Goal: Task Accomplishment & Management: Manage account settings

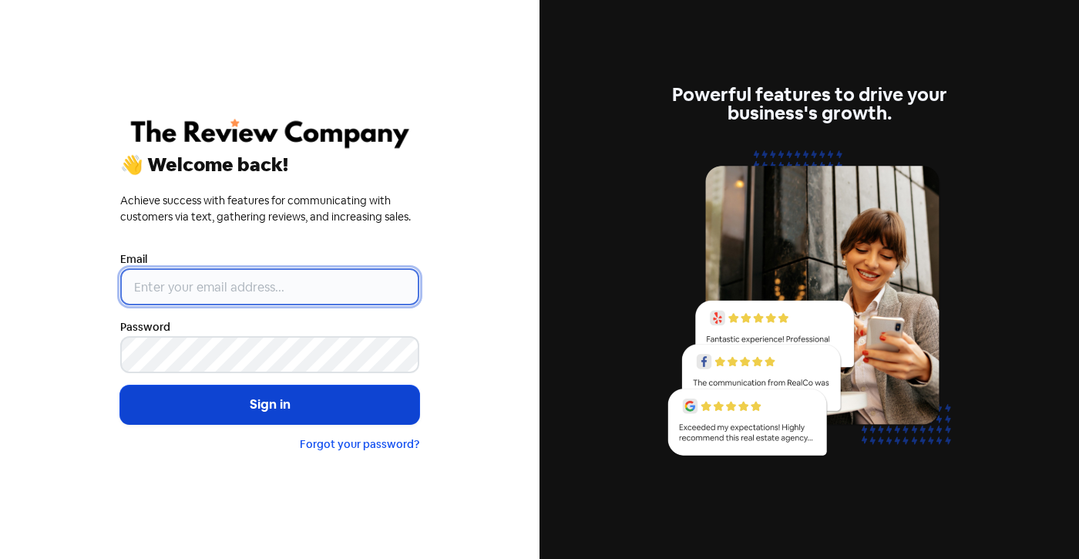
type input "[EMAIL_ADDRESS][DOMAIN_NAME]"
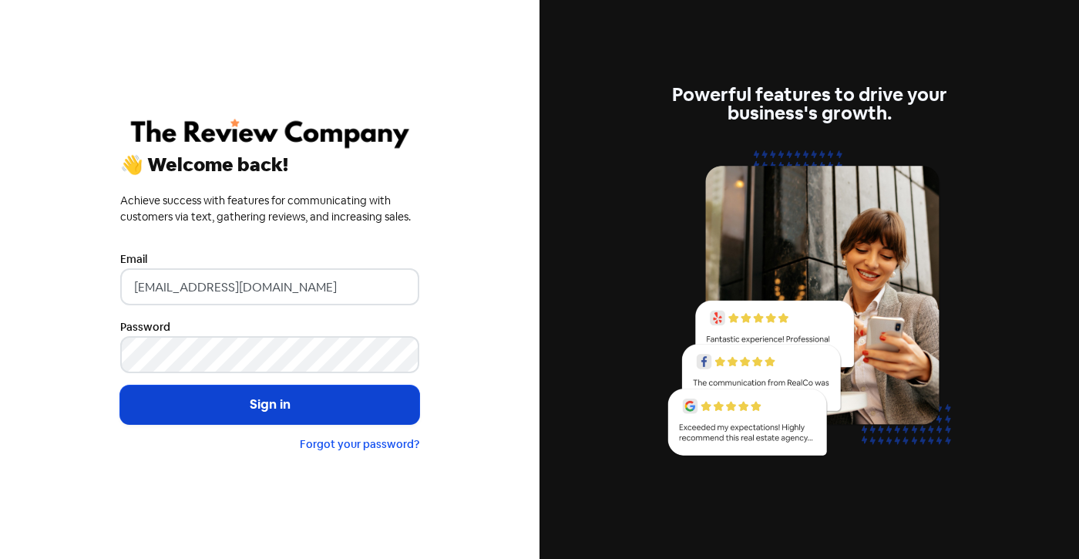
click at [268, 394] on button "Sign in" at bounding box center [269, 404] width 299 height 39
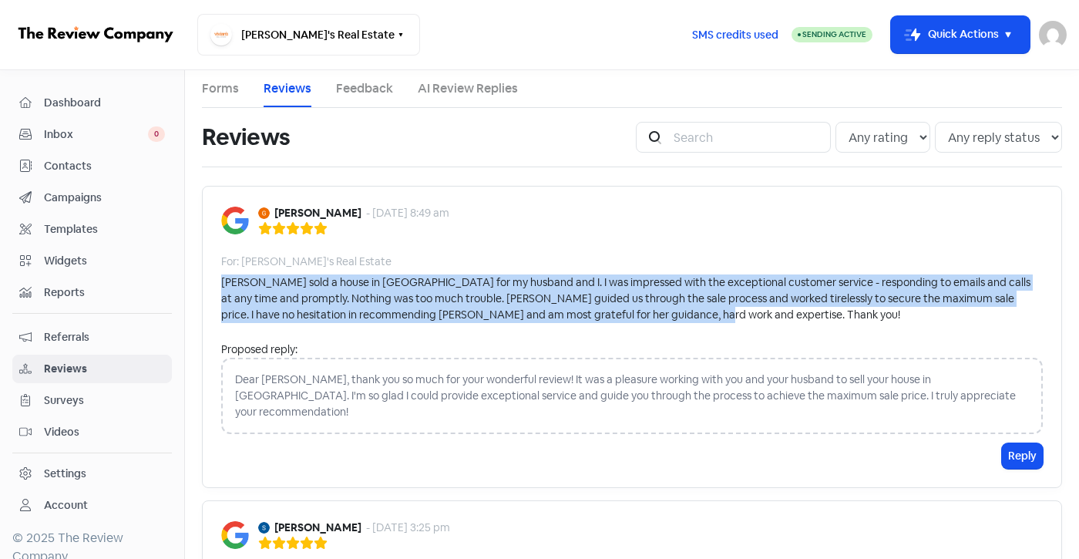
drag, startPoint x: 667, startPoint y: 305, endPoint x: 199, endPoint y: 281, distance: 469.1
click at [202, 281] on div "Gemma Richardson - 10 Oct 2025, 8:49 am For: Vivian's Real Estate Gill sold a h…" at bounding box center [632, 337] width 860 height 302
